Goal: Task Accomplishment & Management: Use online tool/utility

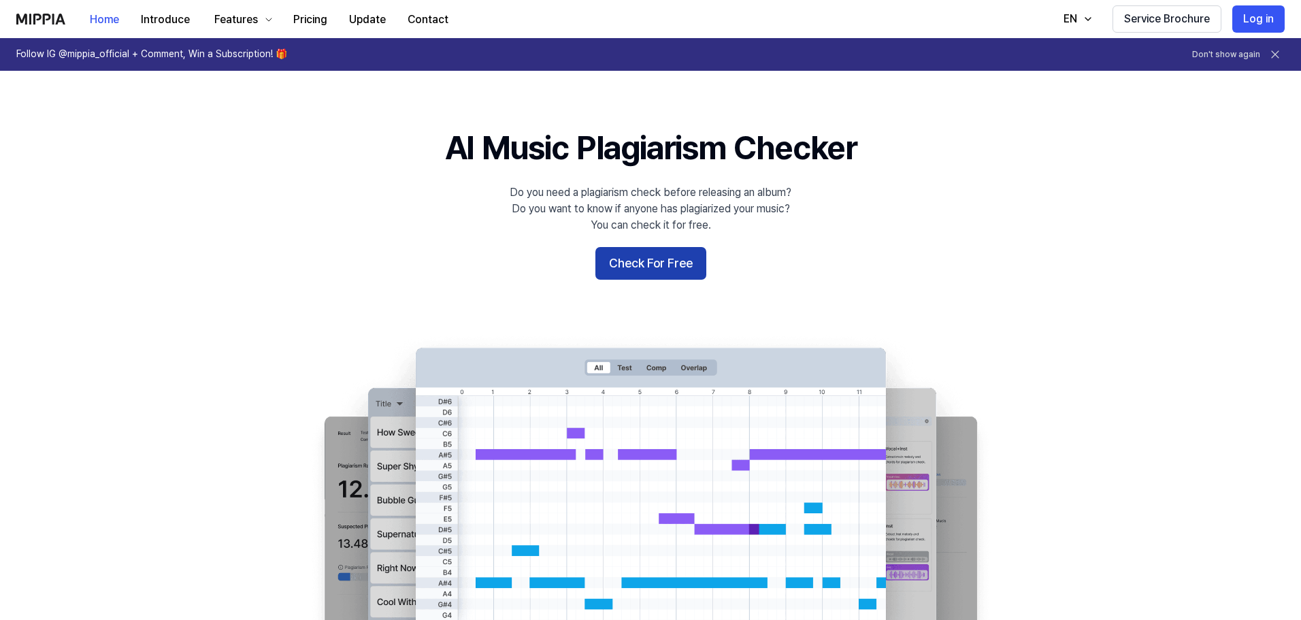
click at [671, 261] on button "Check For Free" at bounding box center [651, 263] width 111 height 33
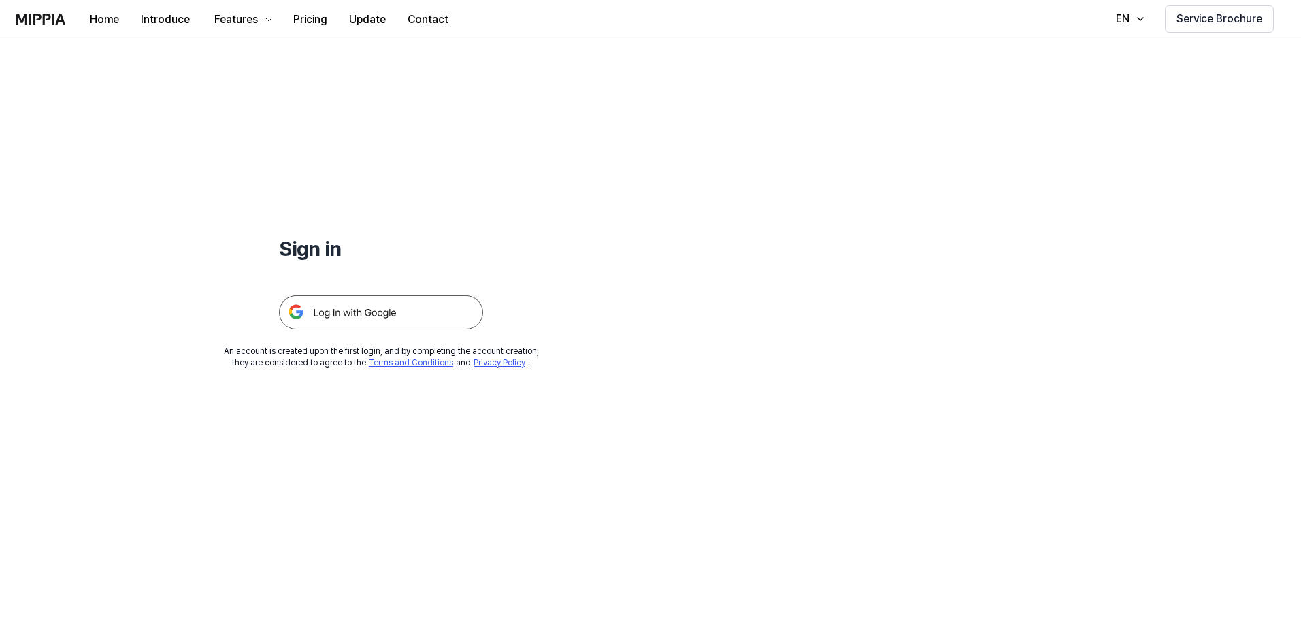
click at [395, 321] on img at bounding box center [381, 312] width 204 height 34
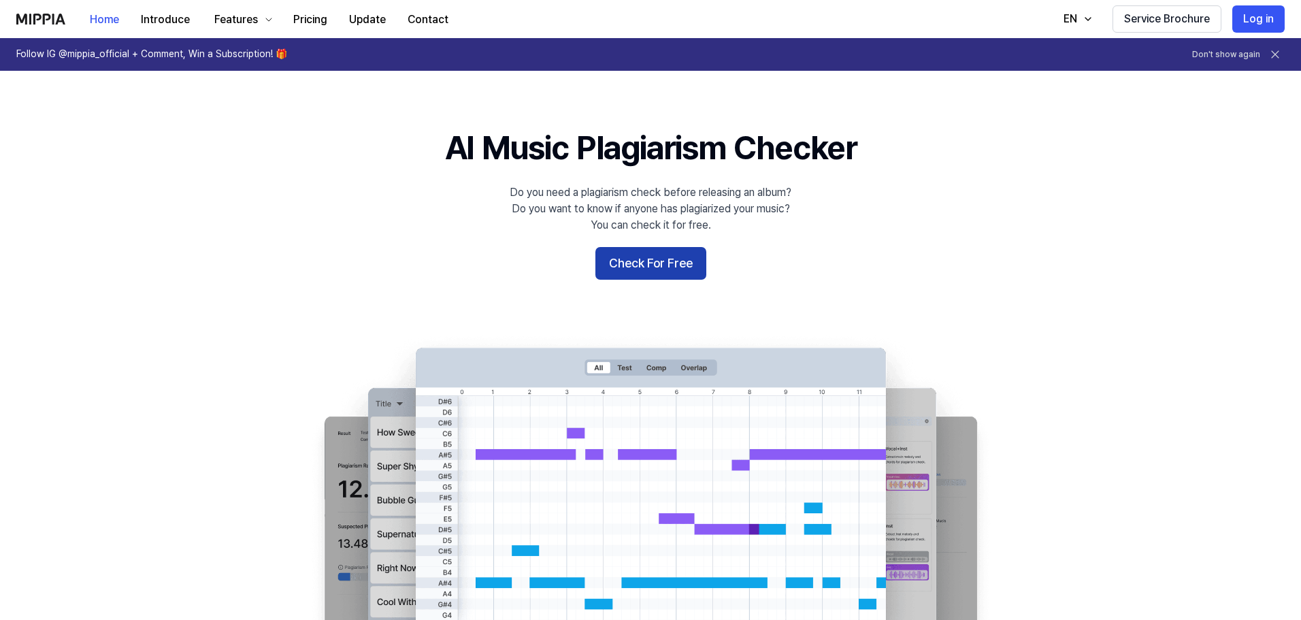
click at [657, 266] on button "Check For Free" at bounding box center [651, 263] width 111 height 33
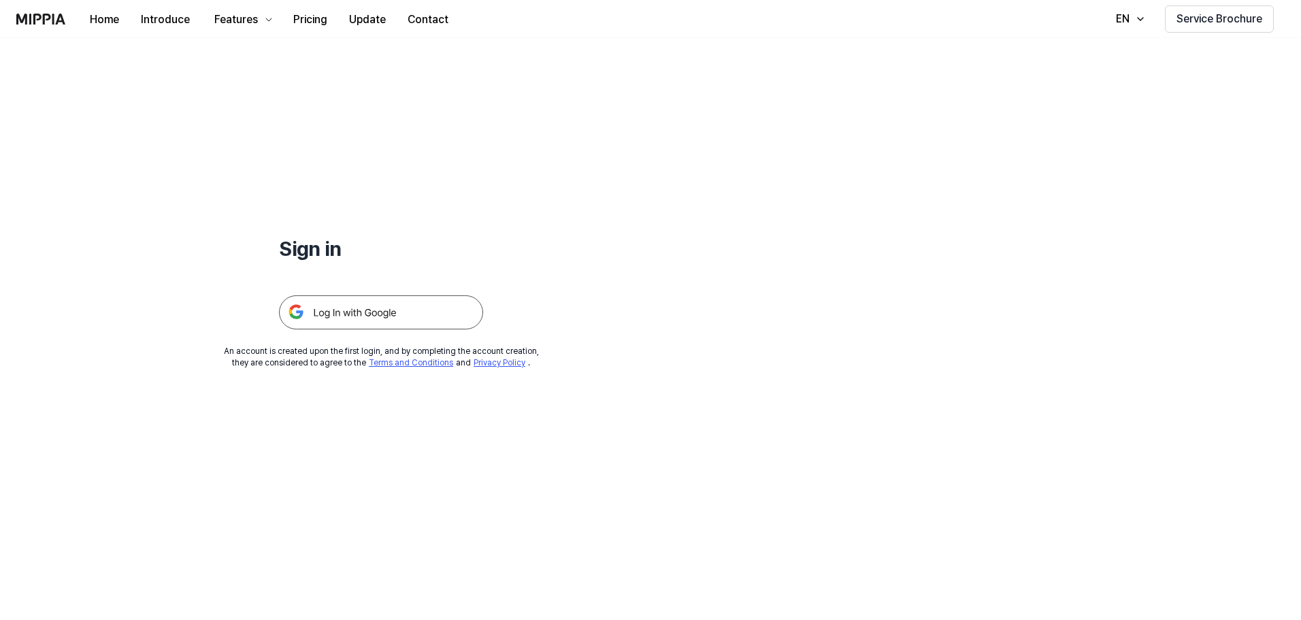
click at [352, 313] on img at bounding box center [381, 312] width 204 height 34
click at [261, 250] on div "Sign in An account is created upon the first login, and by completing the accou…" at bounding box center [381, 203] width 762 height 331
drag, startPoint x: 300, startPoint y: 238, endPoint x: 308, endPoint y: 243, distance: 9.3
click at [308, 243] on h1 "Sign in" at bounding box center [381, 248] width 204 height 29
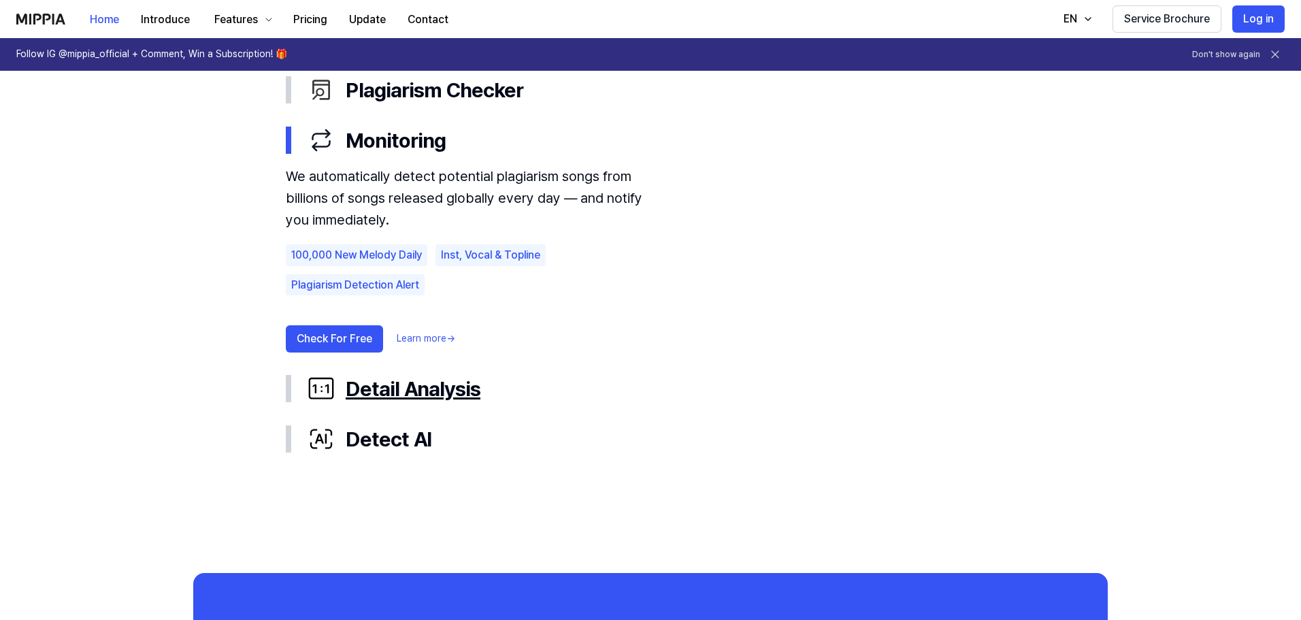
scroll to position [749, 0]
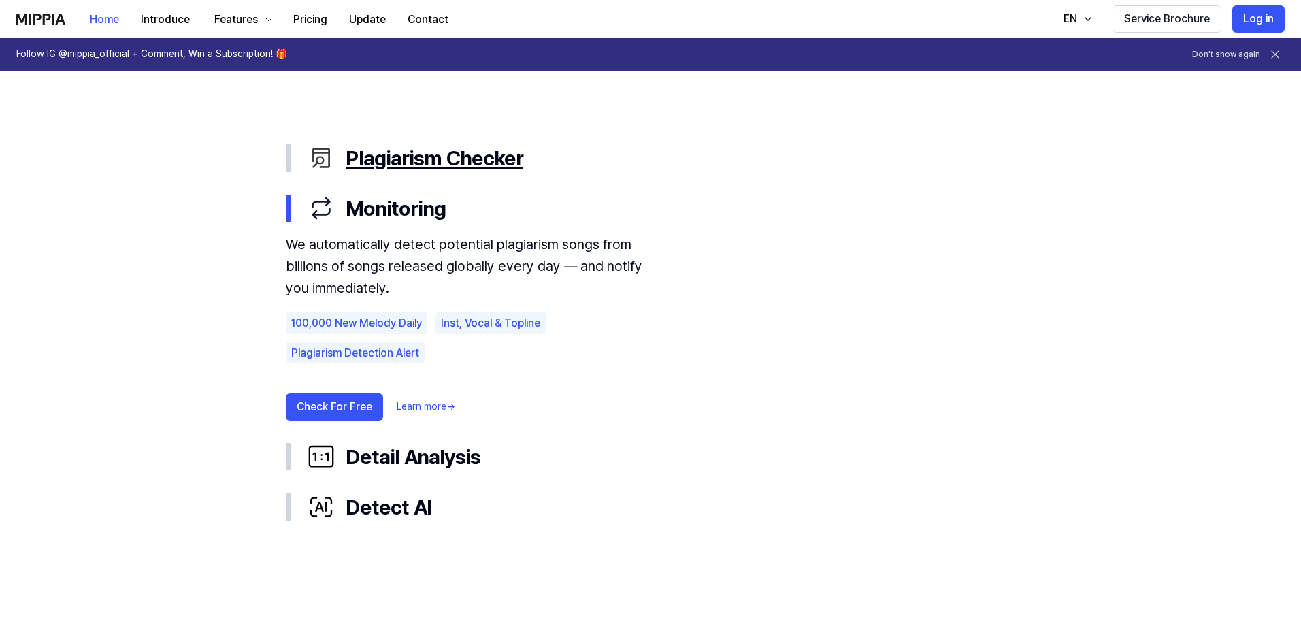
click at [478, 168] on div "Plagiarism Checker" at bounding box center [662, 158] width 708 height 29
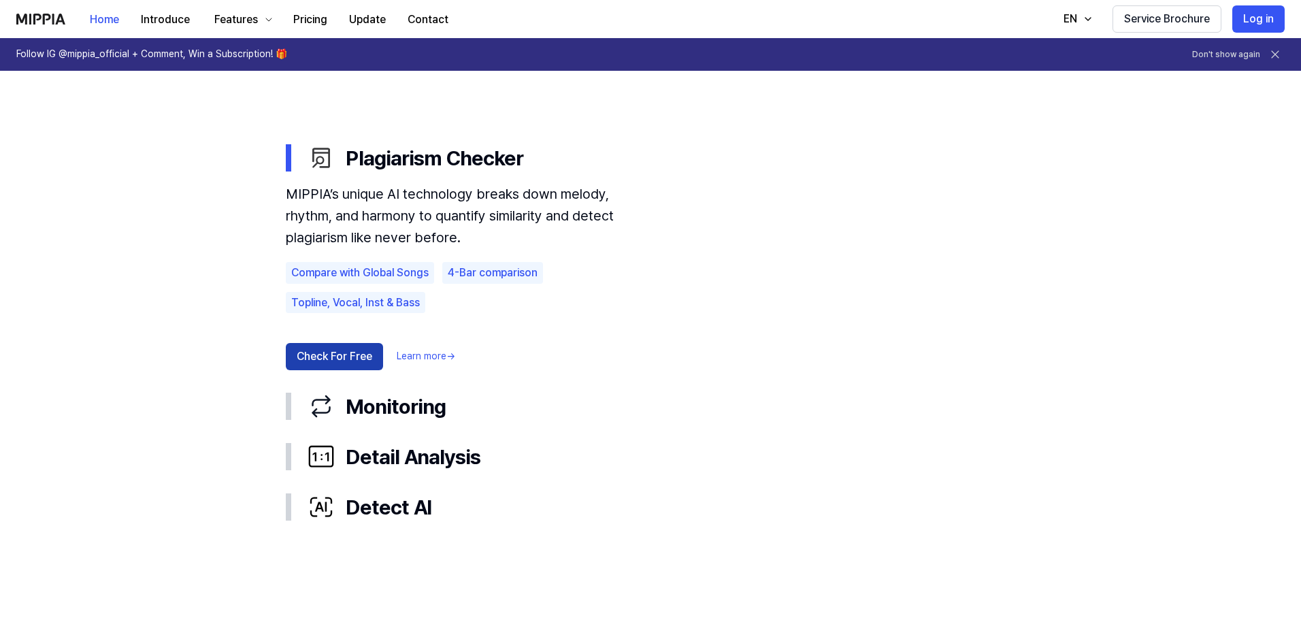
click at [367, 351] on button "Check For Free" at bounding box center [334, 356] width 97 height 27
